Goal: Task Accomplishment & Management: Manage account settings

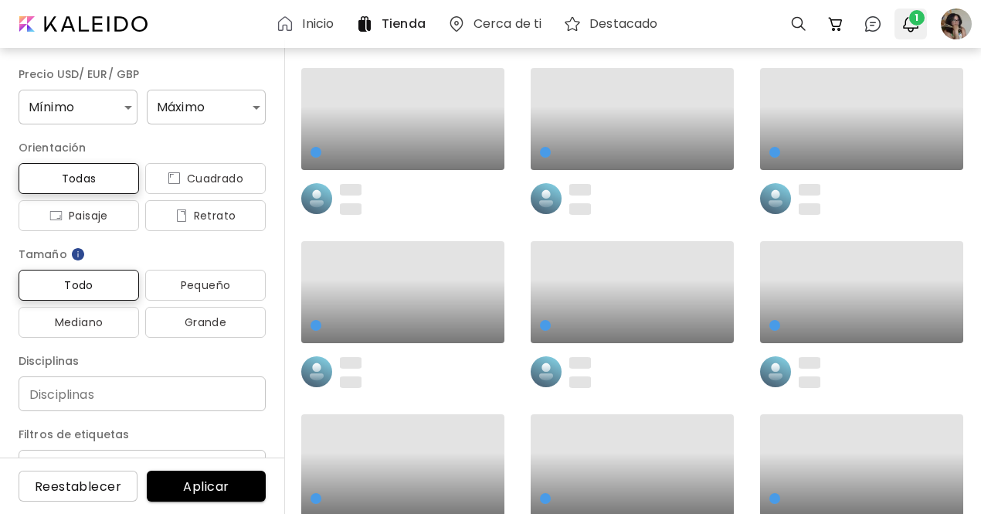
click at [918, 24] on span "1" at bounding box center [916, 17] width 15 height 15
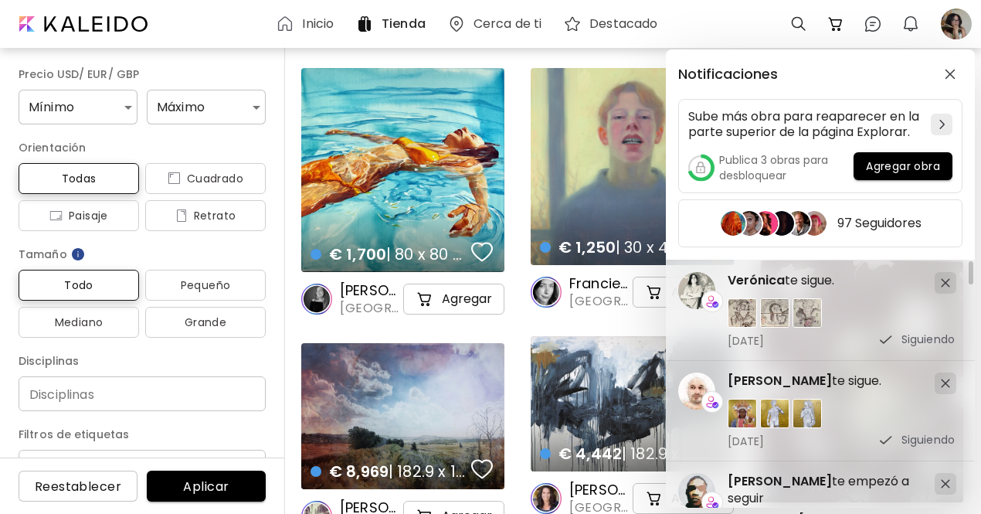
click at [960, 28] on div "Notificaciones Sube más obra para reaparecer en la parte superior de la página …" at bounding box center [490, 257] width 981 height 514
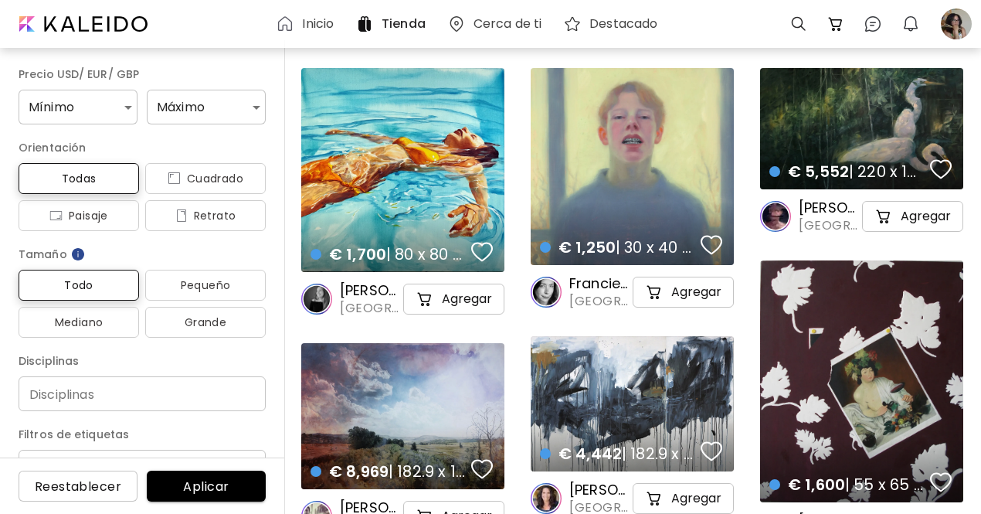
click at [960, 28] on div at bounding box center [957, 24] width 34 height 34
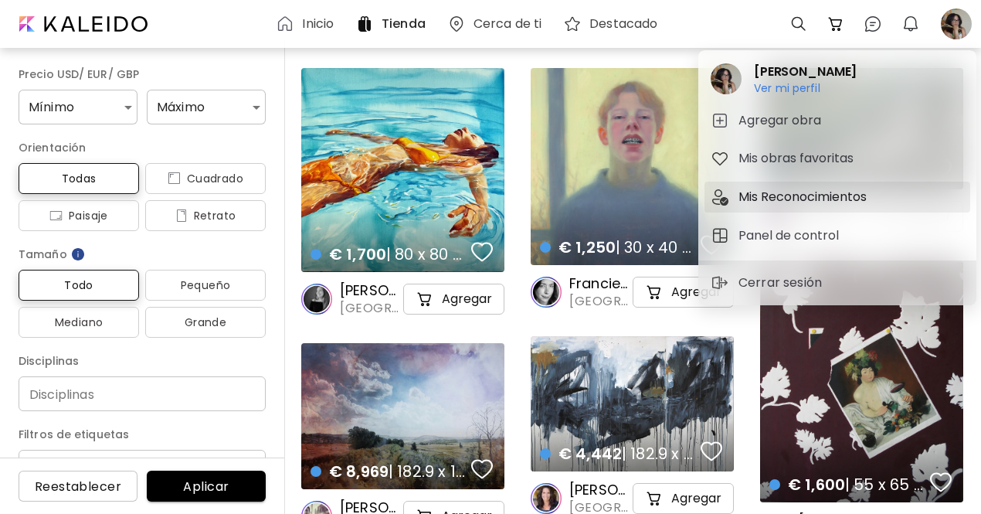
click at [782, 193] on h5 "Mis Reconocimientos" at bounding box center [805, 197] width 133 height 19
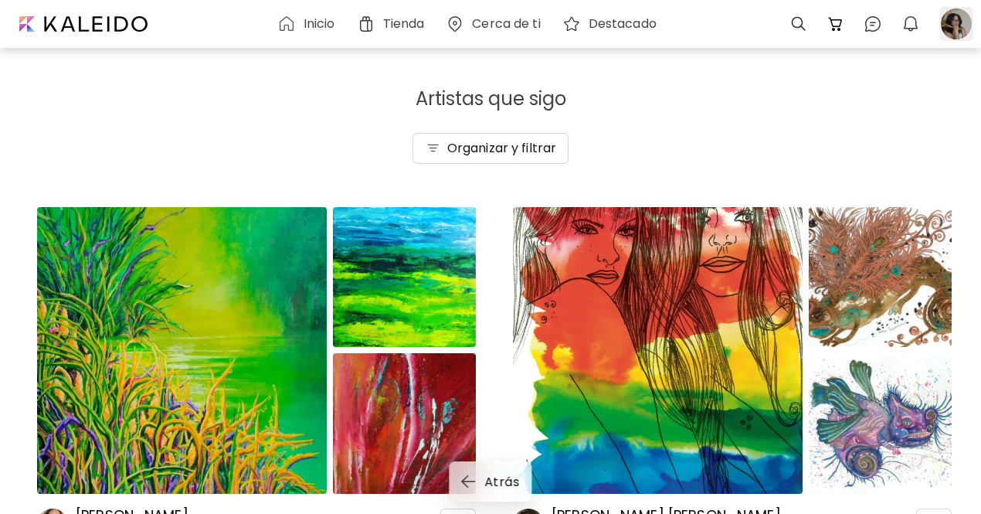
click at [960, 26] on div at bounding box center [957, 24] width 34 height 34
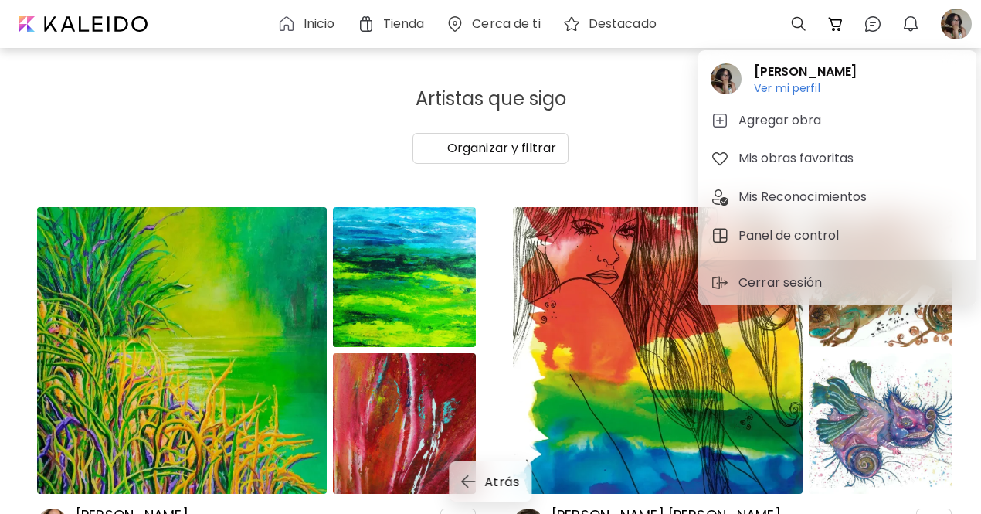
click at [816, 229] on h5 "Panel de control" at bounding box center [791, 235] width 105 height 19
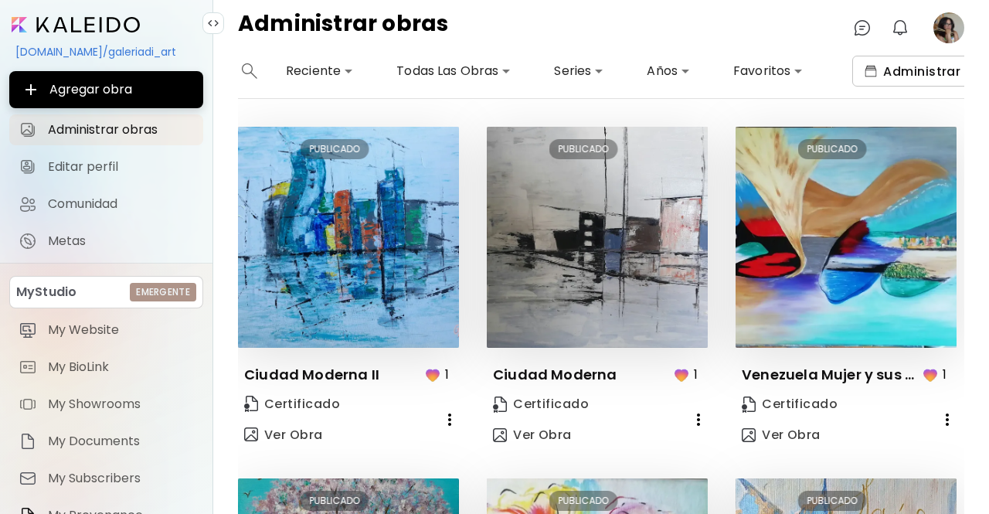
click at [909, 70] on span "Administrar series" at bounding box center [934, 71] width 138 height 16
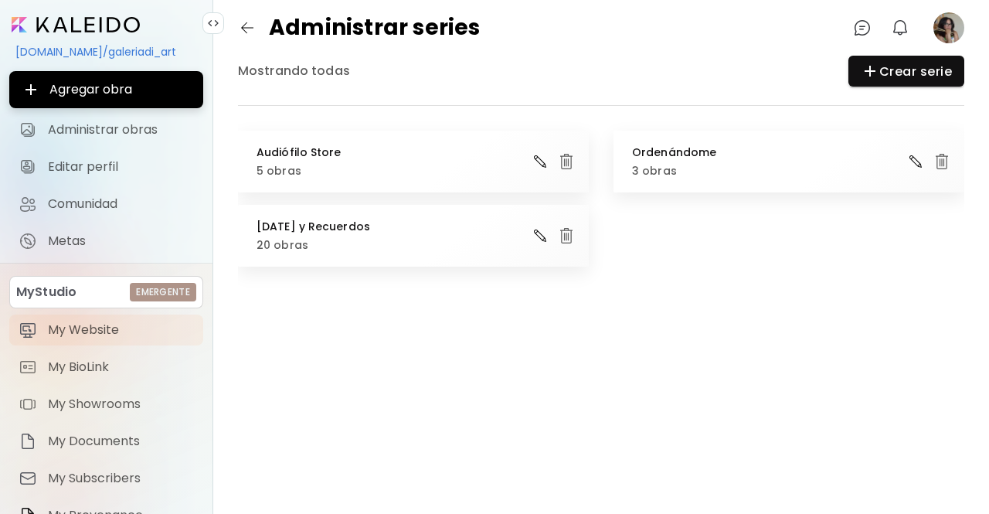
click at [94, 331] on span "My Website" at bounding box center [121, 329] width 146 height 15
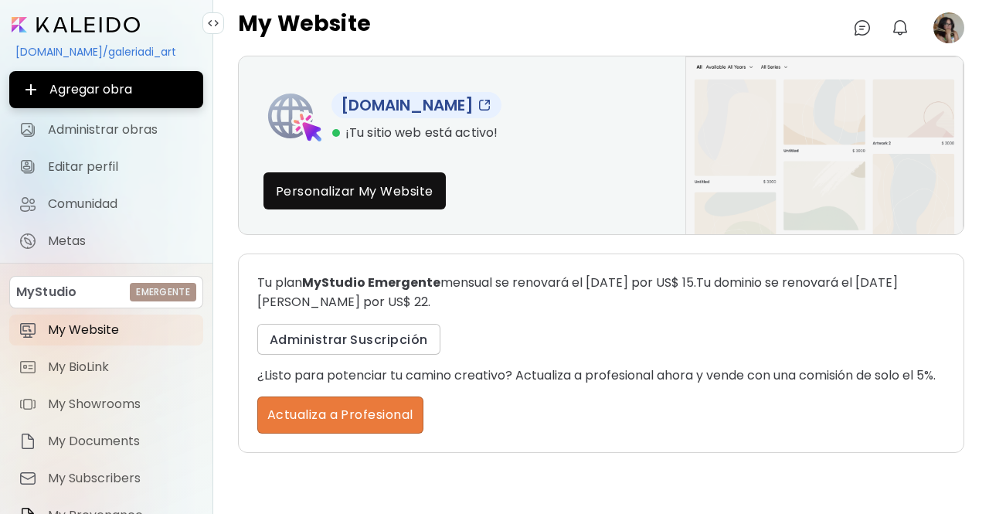
click at [391, 424] on span "Actualiza a Profesional" at bounding box center [340, 415] width 146 height 19
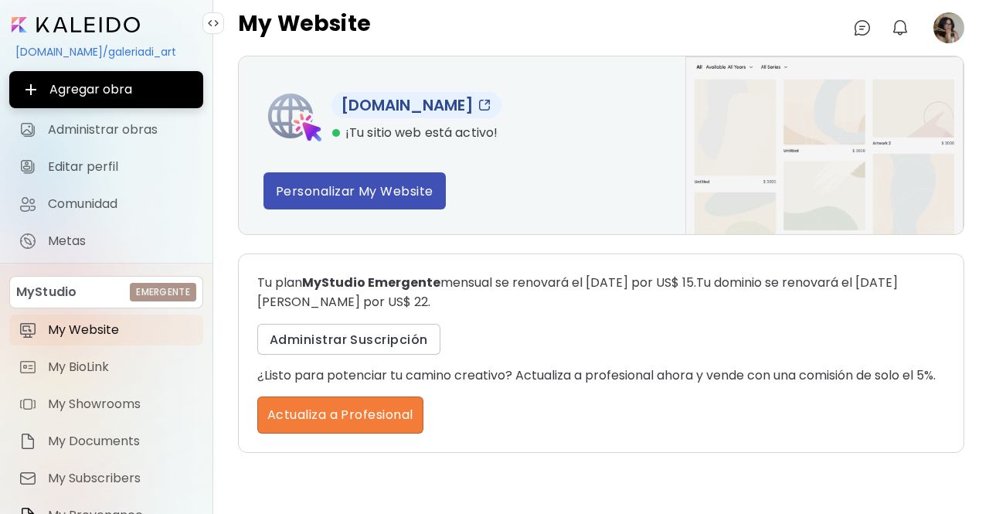
click at [332, 192] on span "Personalizar My Website" at bounding box center [355, 191] width 158 height 16
